Goal: Task Accomplishment & Management: Use online tool/utility

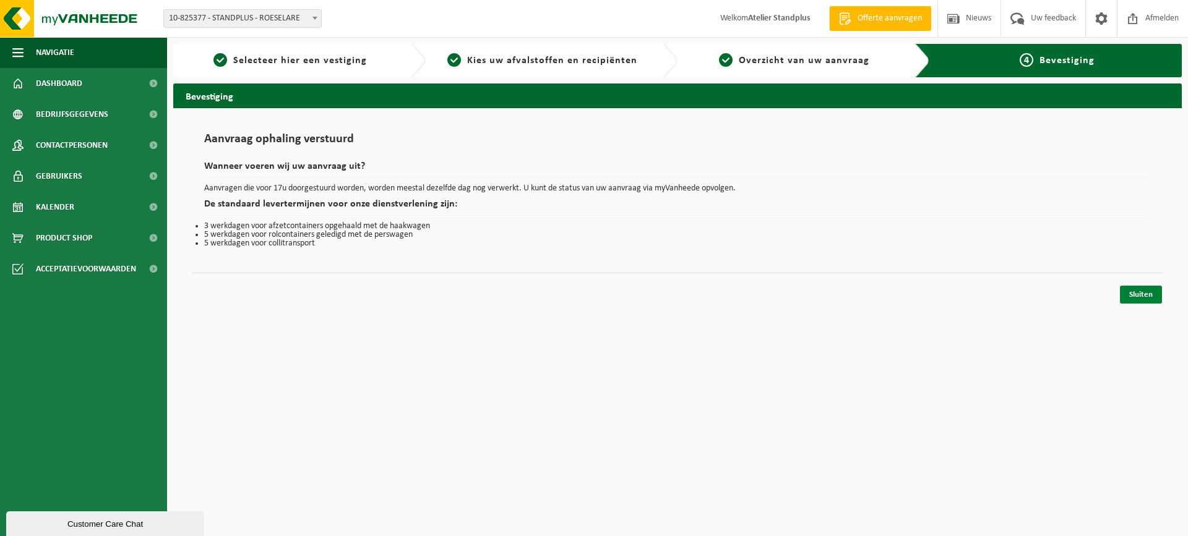
click at [1133, 301] on link "Sluiten" at bounding box center [1141, 295] width 42 height 18
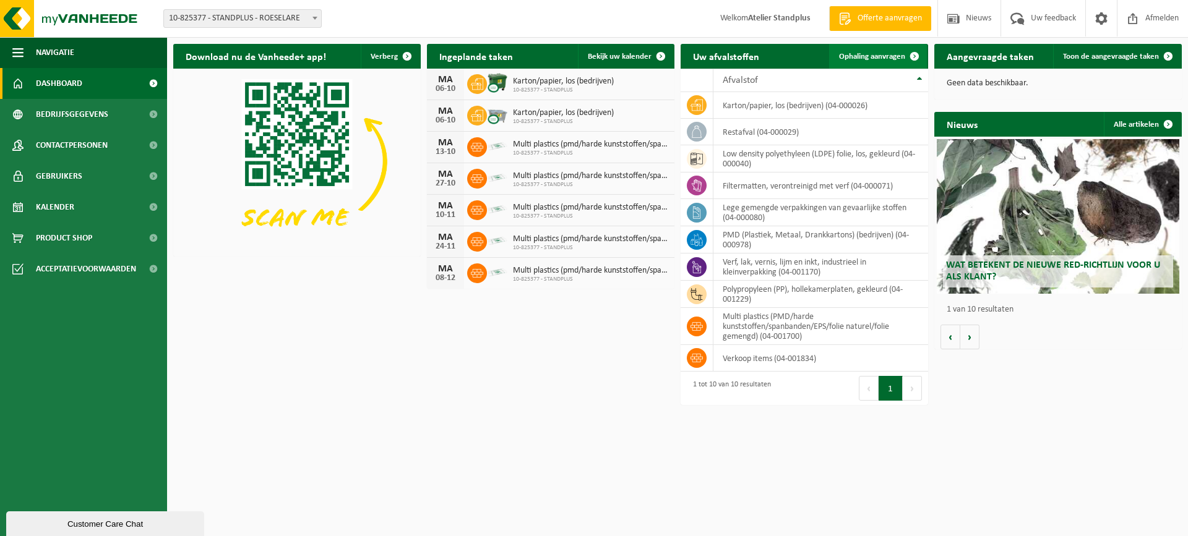
click at [870, 58] on span "Ophaling aanvragen" at bounding box center [872, 57] width 66 height 8
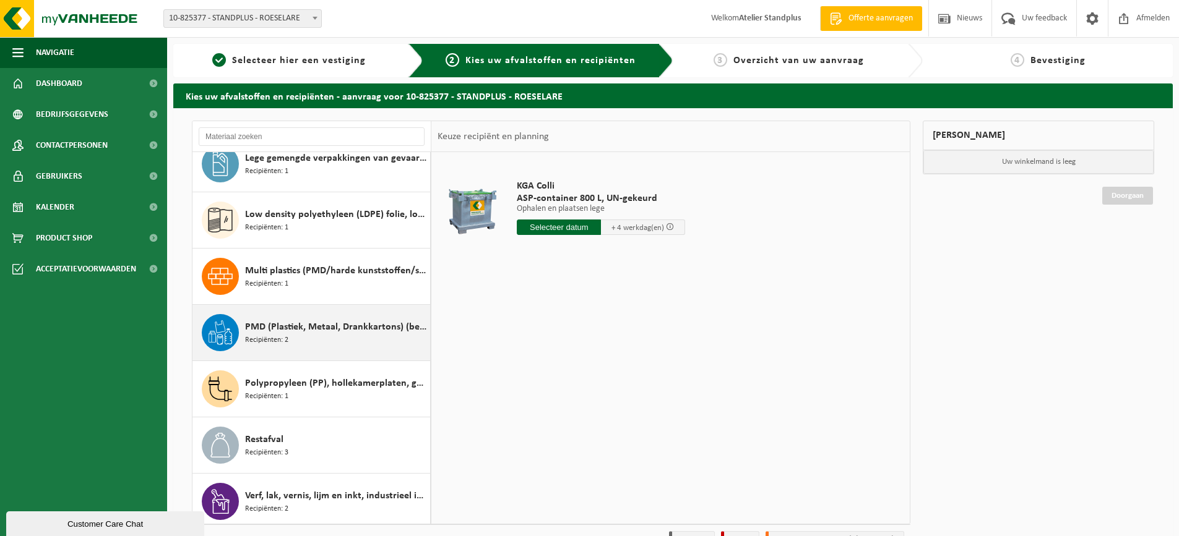
scroll to position [134, 0]
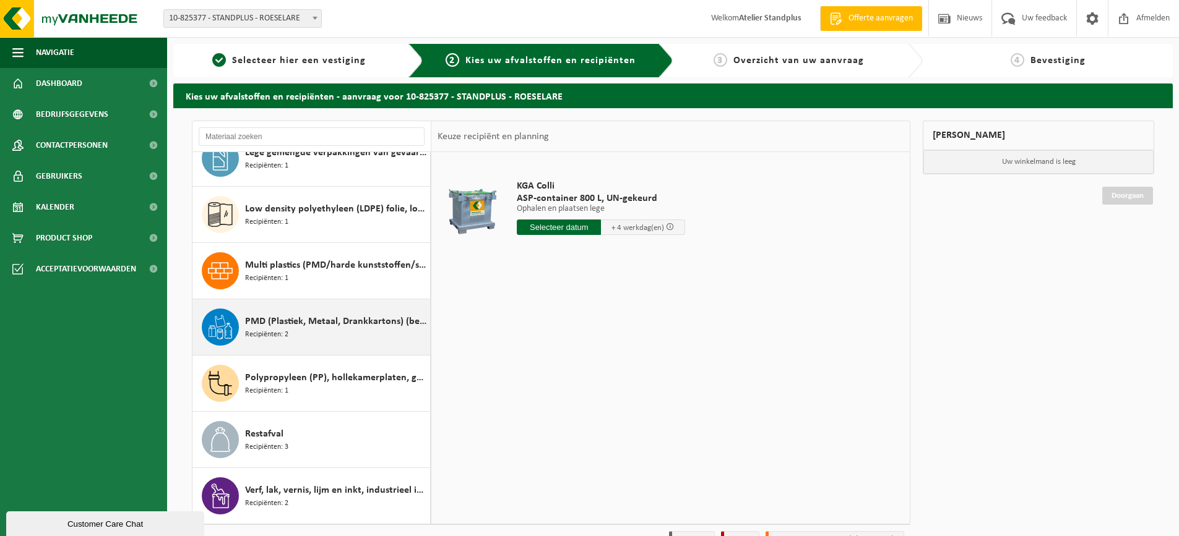
click at [338, 334] on div "PMD (Plastiek, Metaal, Drankkartons) (bedrijven) Recipiënten: 2" at bounding box center [336, 327] width 182 height 37
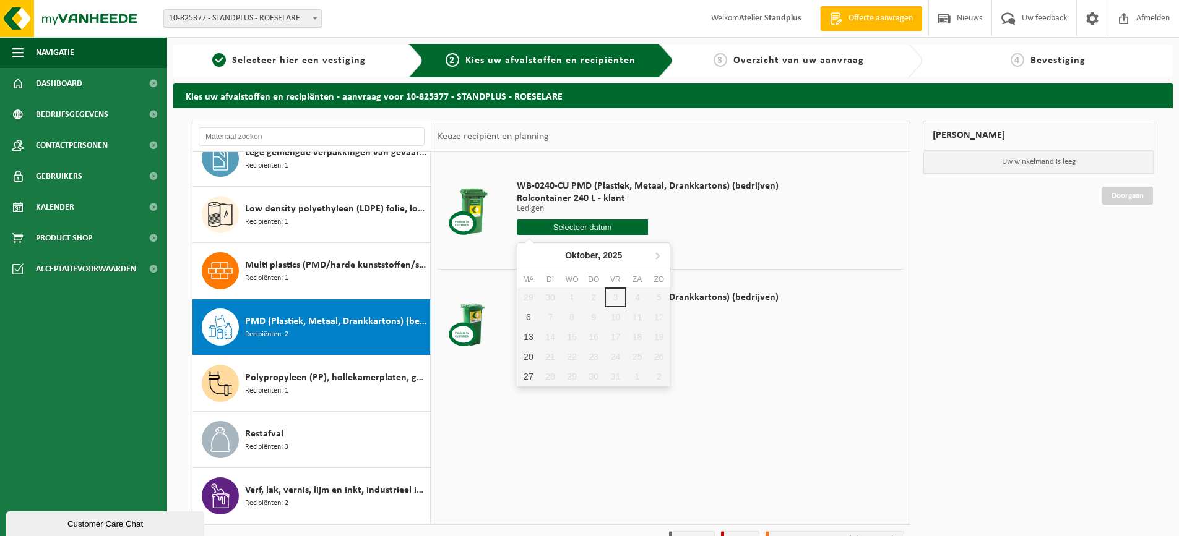
click at [595, 224] on input "text" at bounding box center [582, 227] width 131 height 15
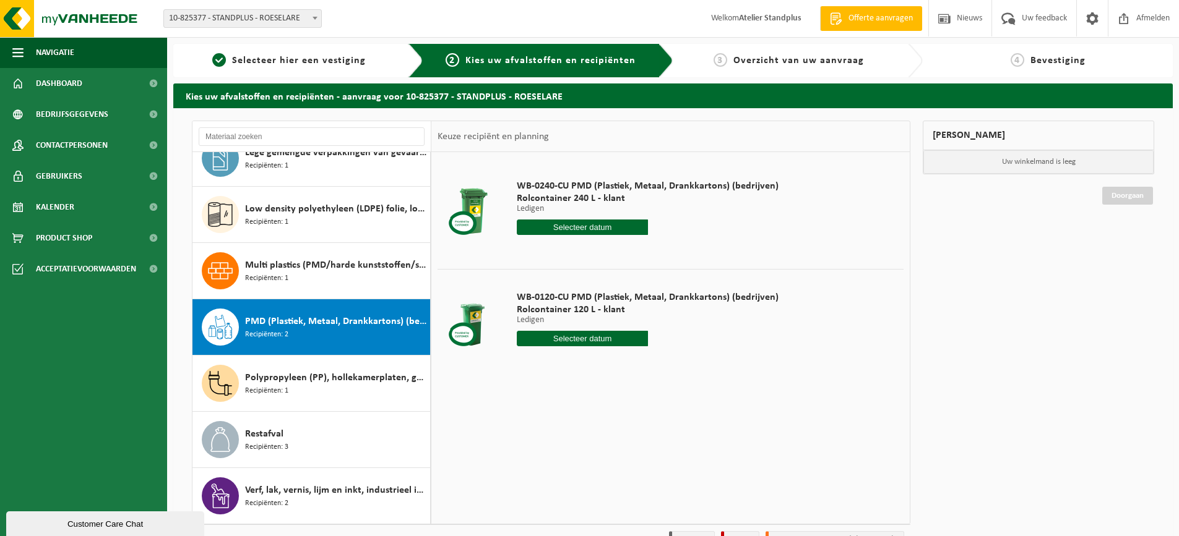
click at [706, 390] on div "WB-0240-CU PMD (Plastiek, Metaal, Drankkartons) (bedrijven) Rolcontainer 240 L …" at bounding box center [670, 337] width 478 height 371
click at [611, 335] on input "text" at bounding box center [582, 338] width 131 height 15
click at [528, 426] on div "6" at bounding box center [528, 429] width 22 height 20
type input "Van 2025-10-06"
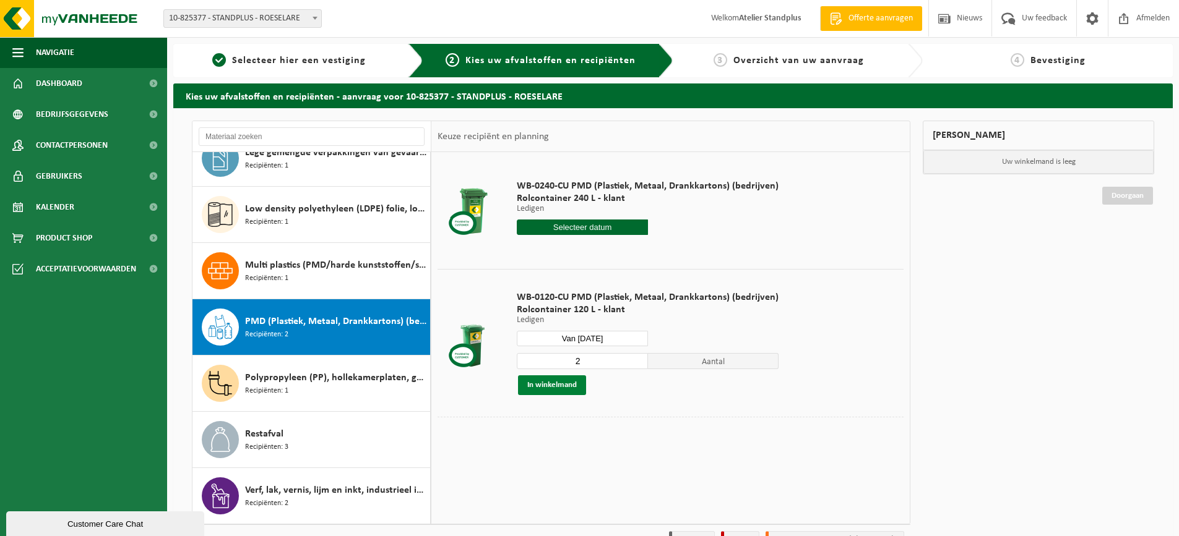
click at [564, 389] on button "In winkelmand" at bounding box center [552, 386] width 68 height 20
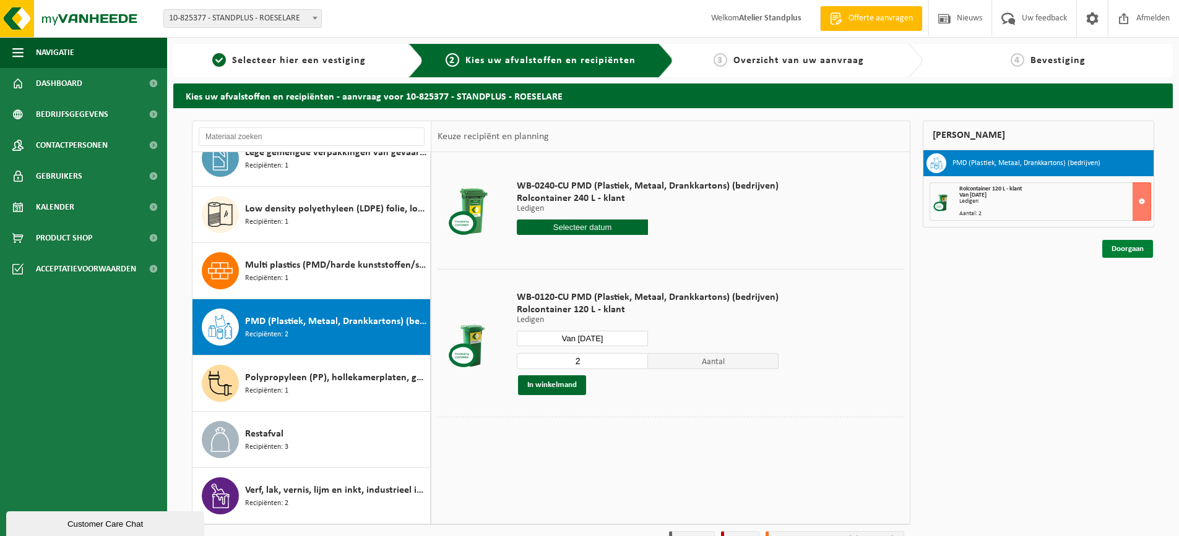
click at [1128, 251] on link "Doorgaan" at bounding box center [1127, 249] width 51 height 18
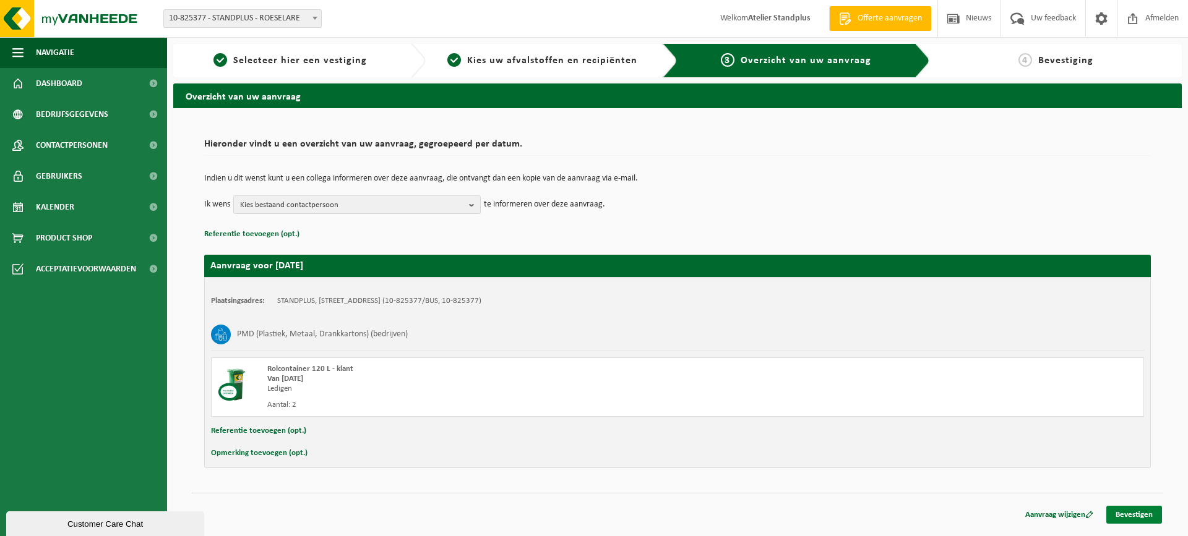
click at [1147, 519] on link "Bevestigen" at bounding box center [1134, 515] width 56 height 18
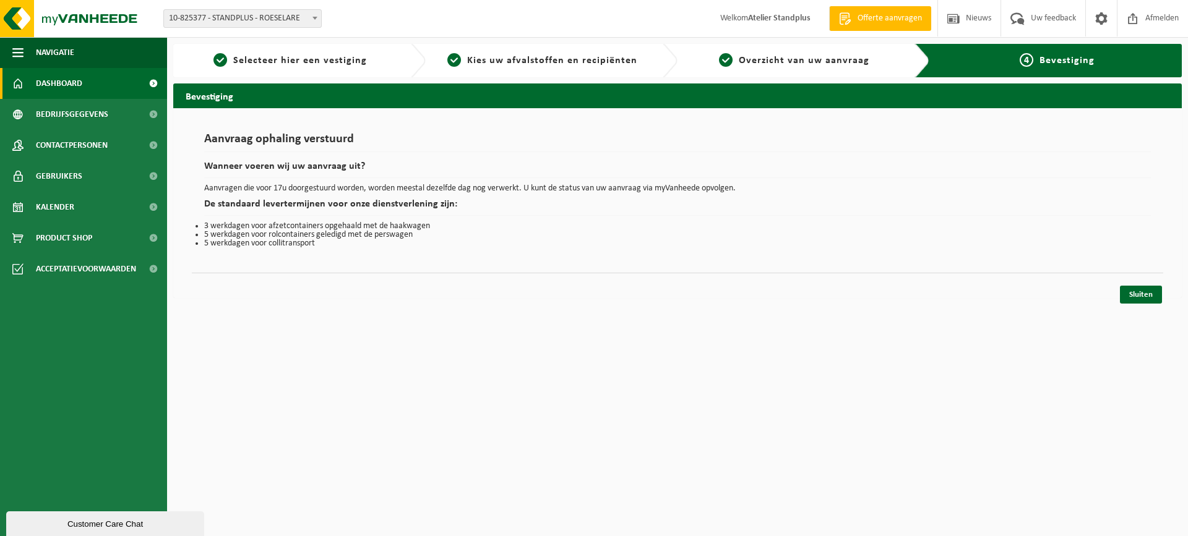
click at [60, 88] on span "Dashboard" at bounding box center [59, 83] width 46 height 31
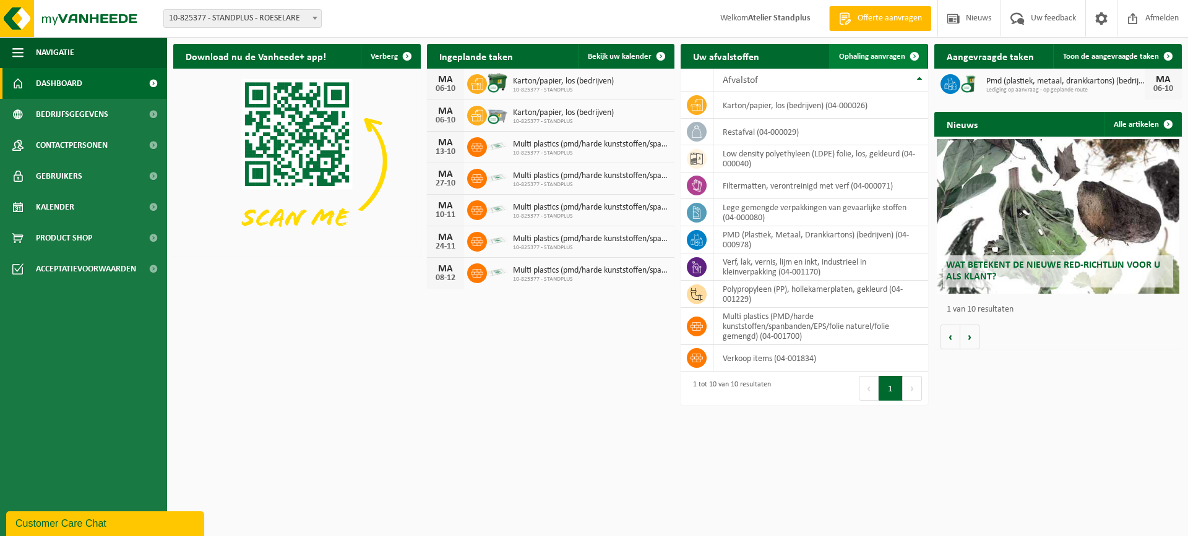
click at [860, 57] on span "Ophaling aanvragen" at bounding box center [872, 57] width 66 height 8
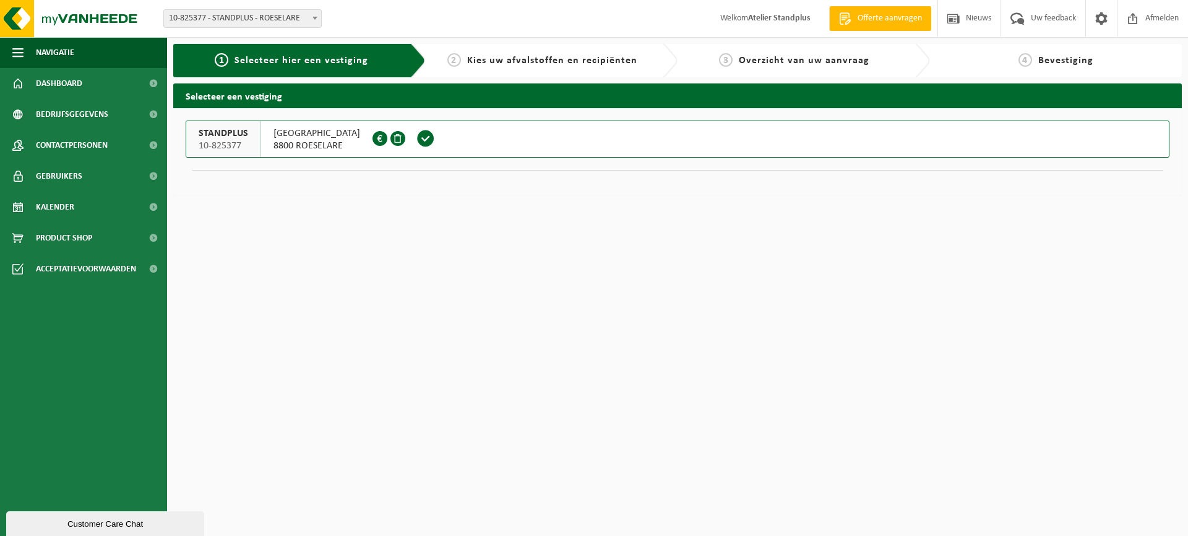
click at [427, 144] on span at bounding box center [425, 138] width 19 height 19
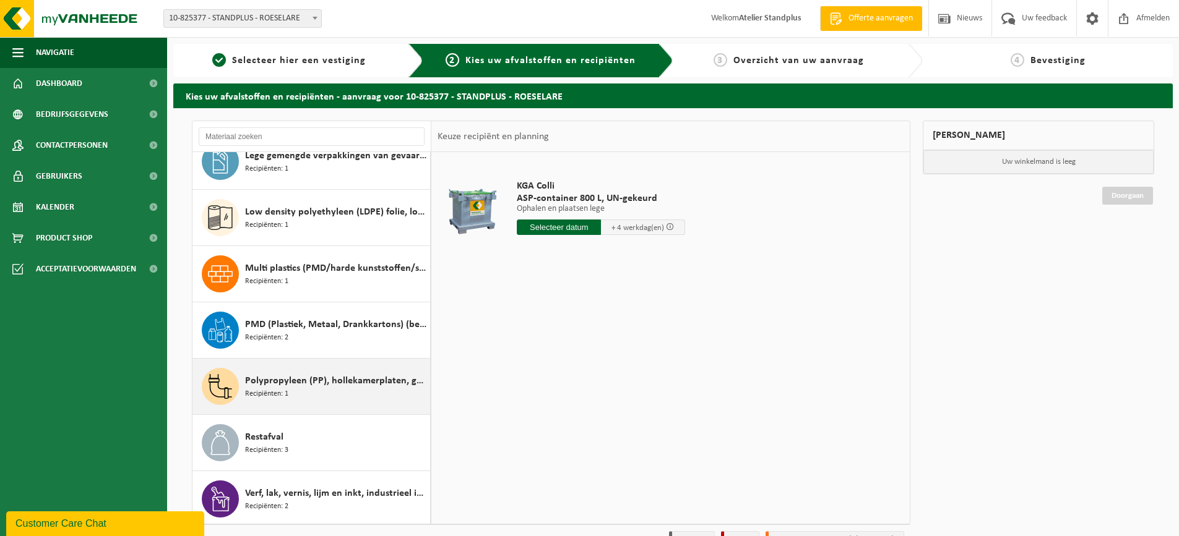
scroll to position [134, 0]
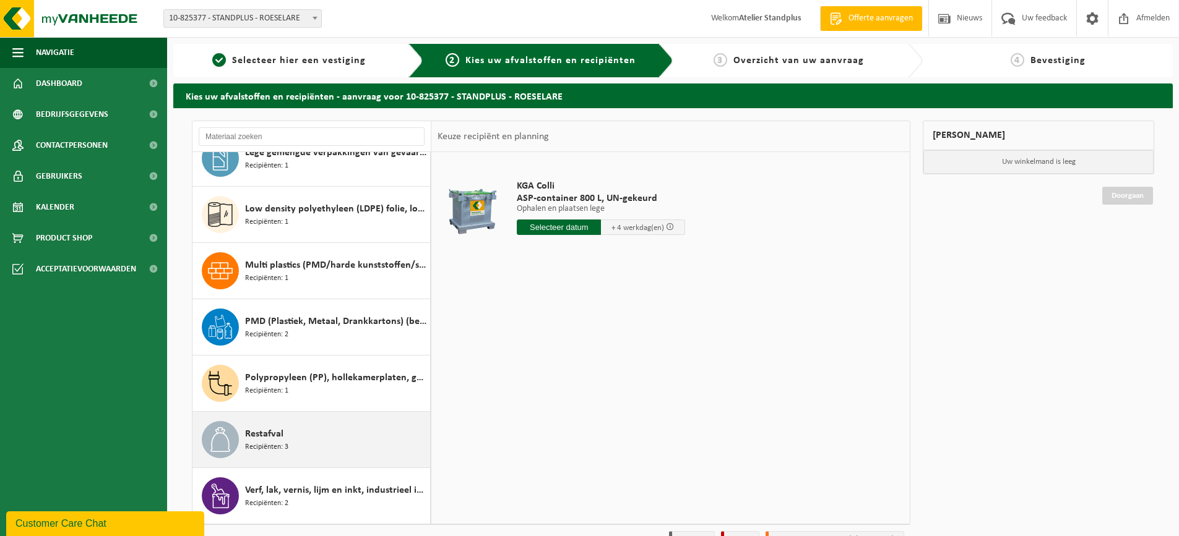
click at [352, 454] on div "Restafval Recipiënten: 3" at bounding box center [336, 439] width 182 height 37
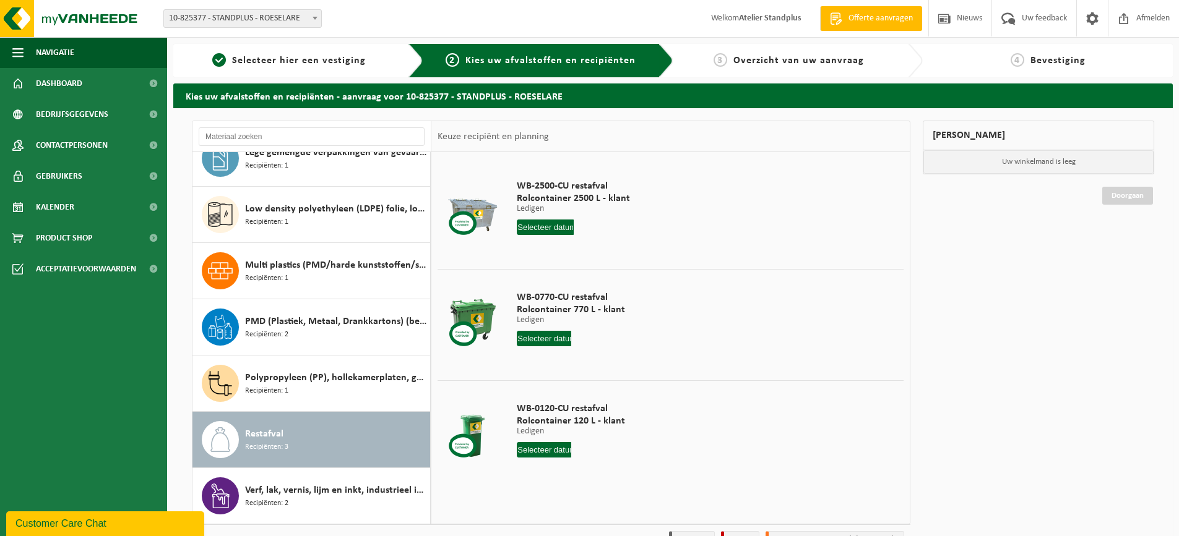
click at [559, 223] on input "text" at bounding box center [545, 227] width 57 height 15
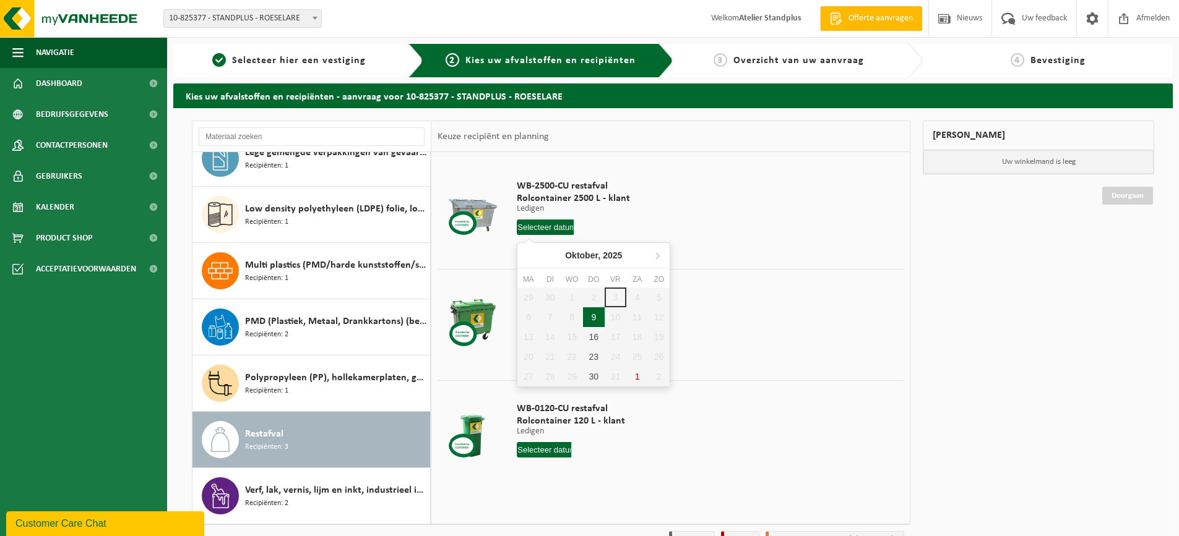
click at [592, 316] on div "9" at bounding box center [594, 318] width 22 height 20
type input "Van [DATE]"
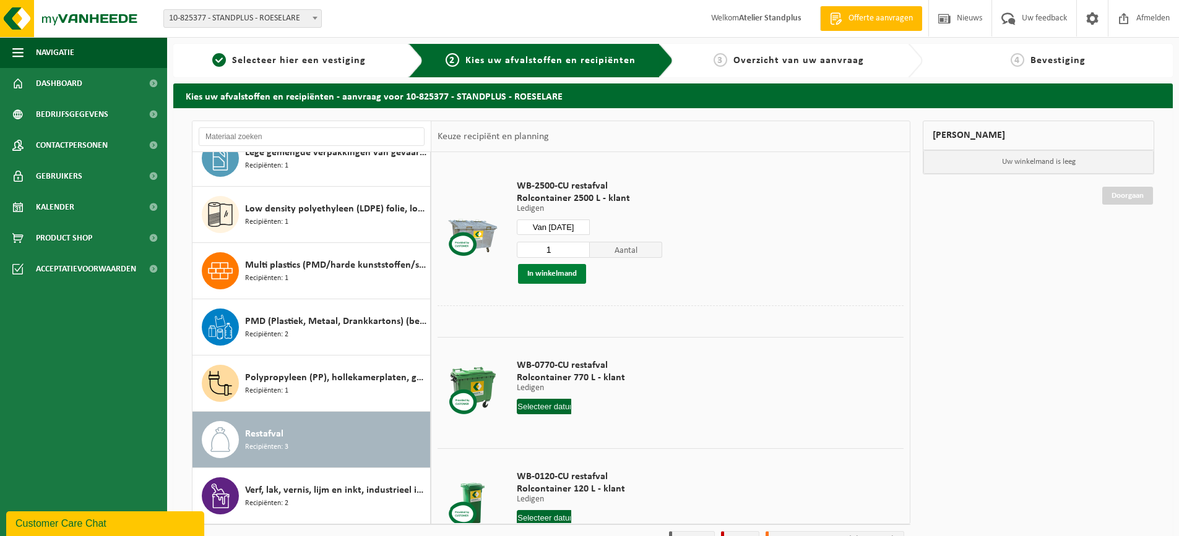
click at [554, 277] on button "In winkelmand" at bounding box center [552, 274] width 68 height 20
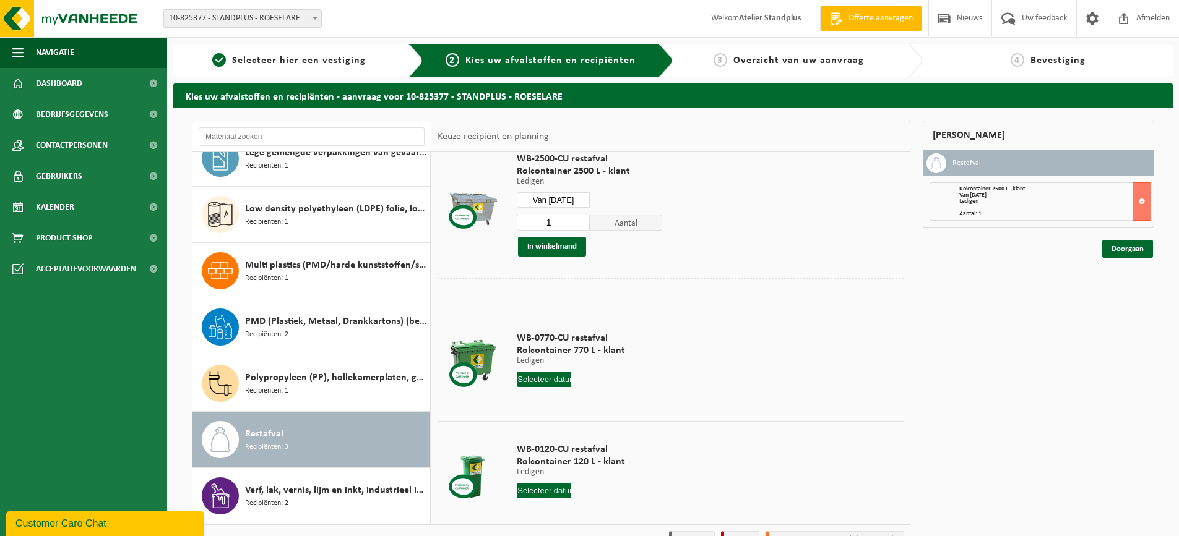
scroll to position [42, 0]
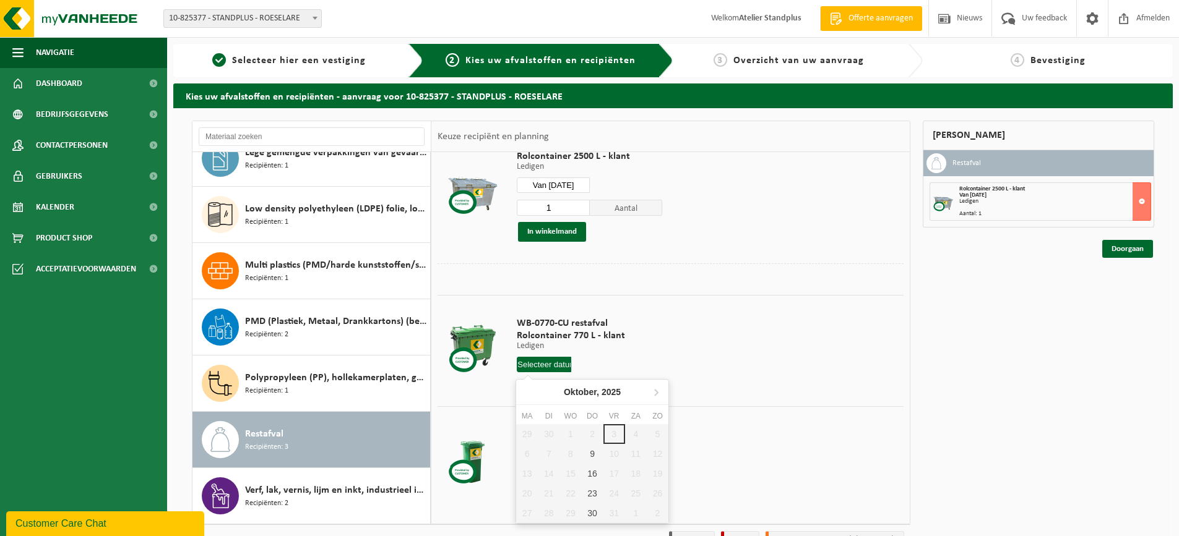
click at [548, 360] on input "text" at bounding box center [544, 364] width 54 height 15
click at [588, 453] on div "9" at bounding box center [592, 454] width 22 height 20
type input "Van 2025-10-09"
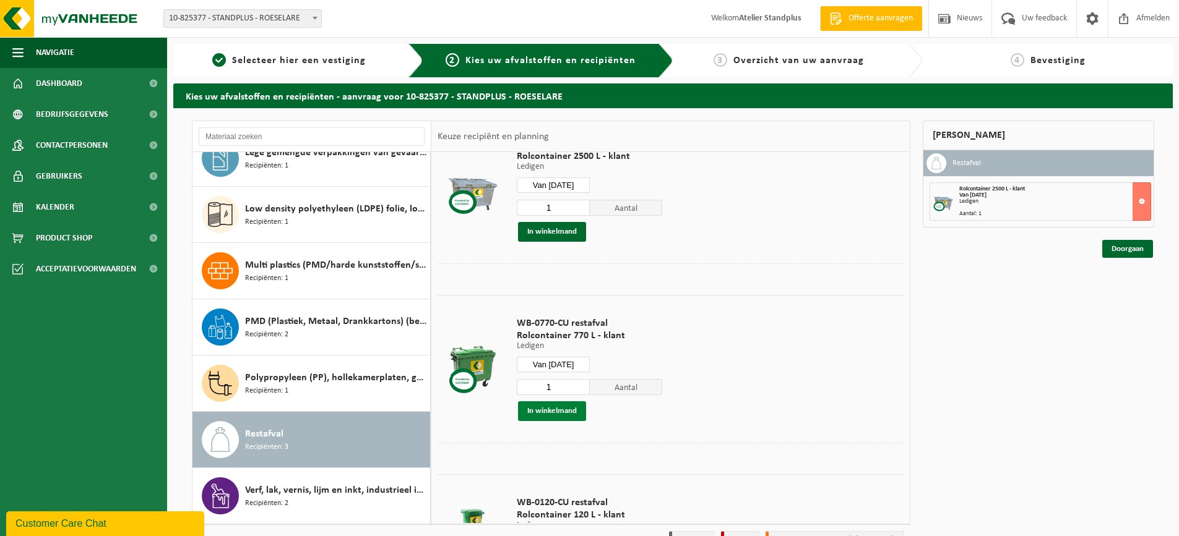
click at [569, 412] on button "In winkelmand" at bounding box center [552, 412] width 68 height 20
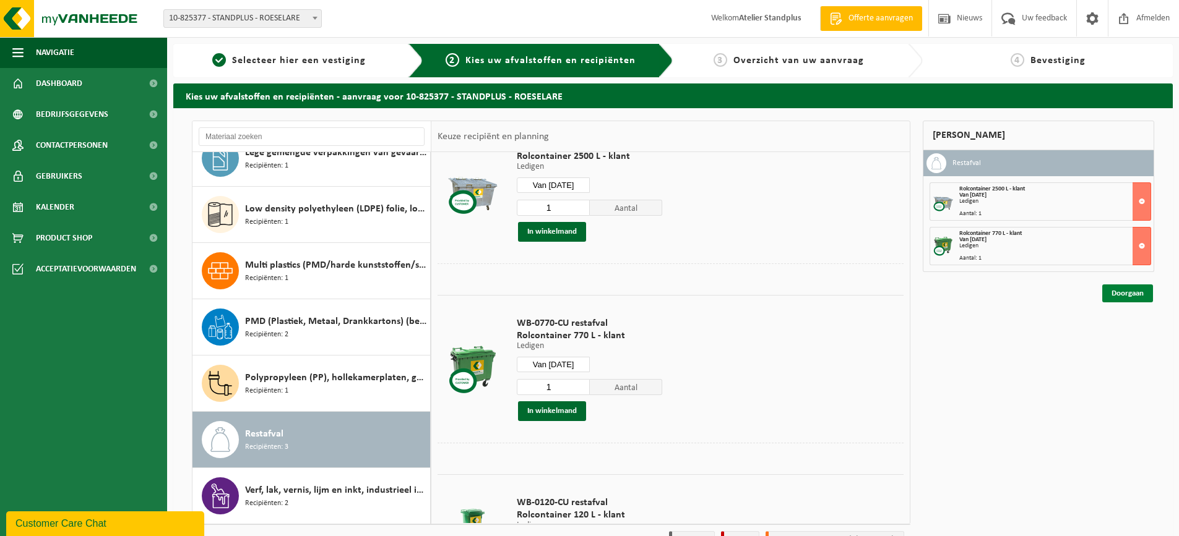
click at [1131, 298] on link "Doorgaan" at bounding box center [1127, 294] width 51 height 18
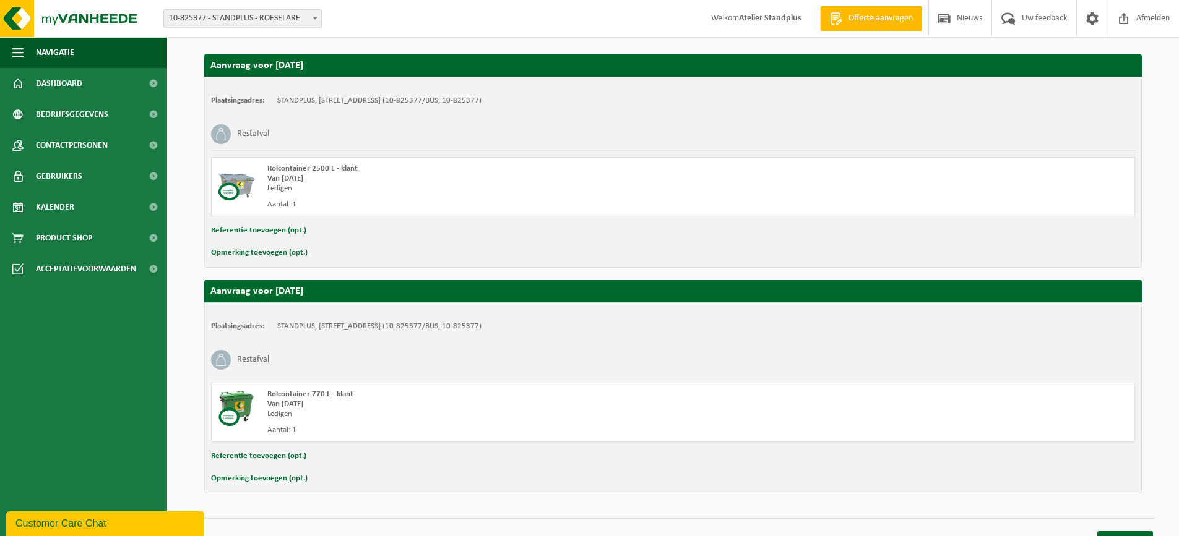
scroll to position [220, 0]
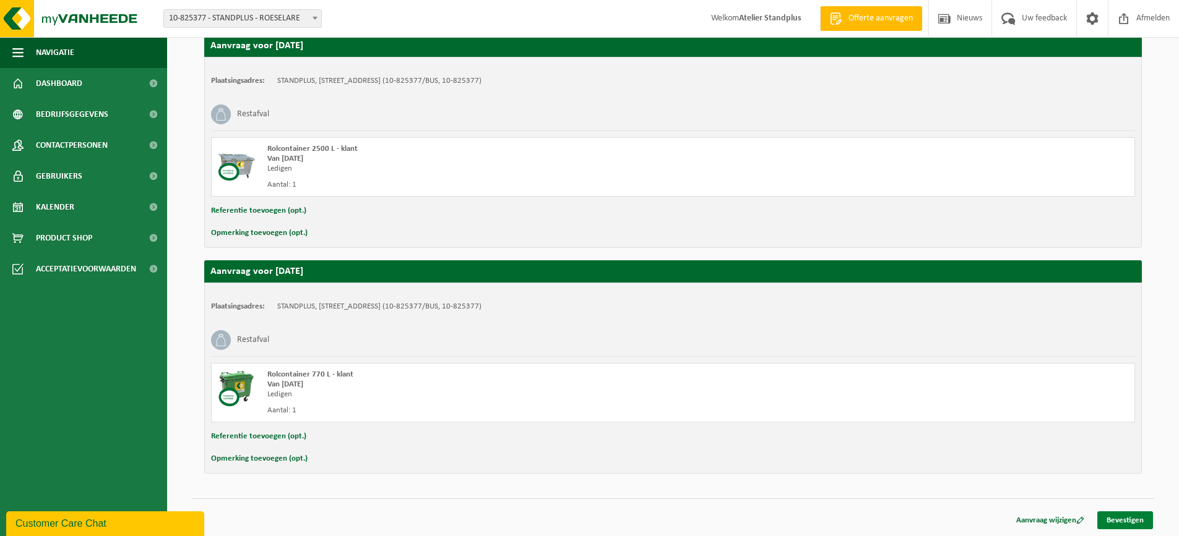
click at [1131, 519] on link "Bevestigen" at bounding box center [1125, 521] width 56 height 18
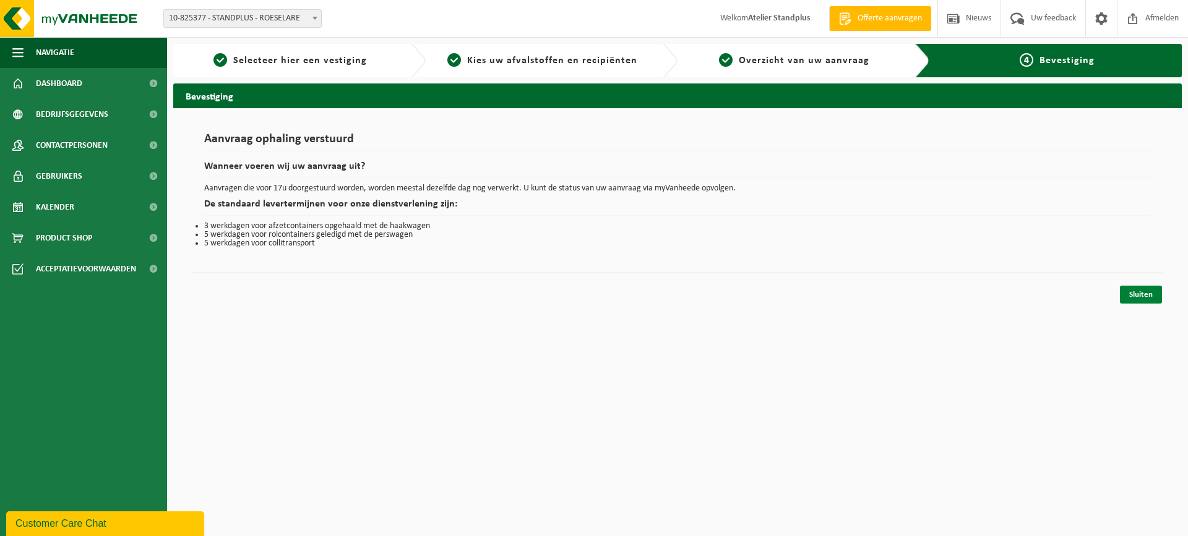
click at [1140, 295] on link "Sluiten" at bounding box center [1141, 295] width 42 height 18
